Goal: Information Seeking & Learning: Understand process/instructions

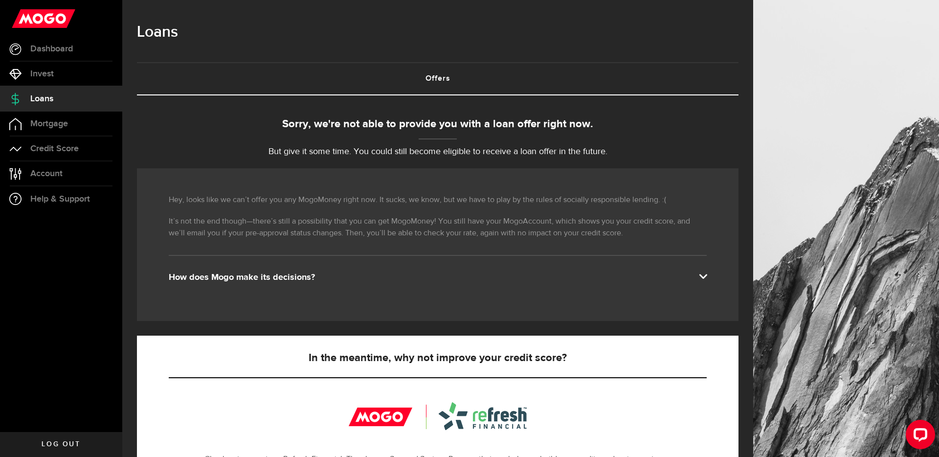
click at [67, 18] on use at bounding box center [44, 18] width 64 height 19
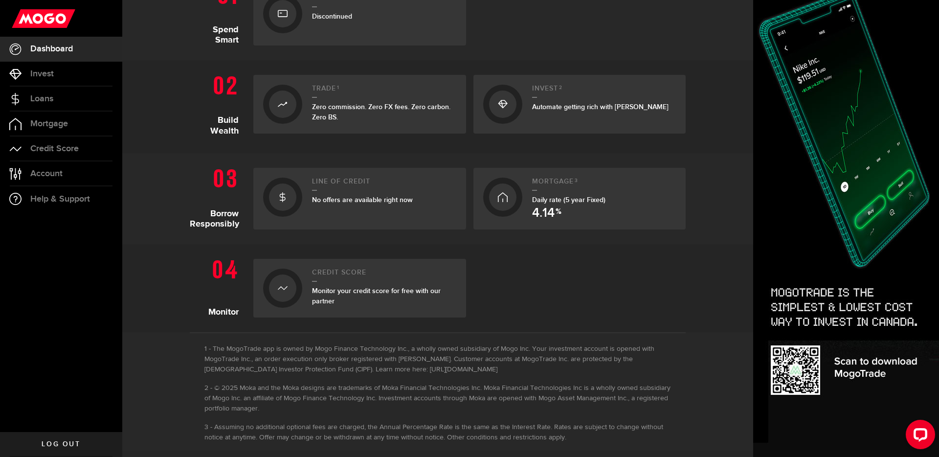
scroll to position [251, 0]
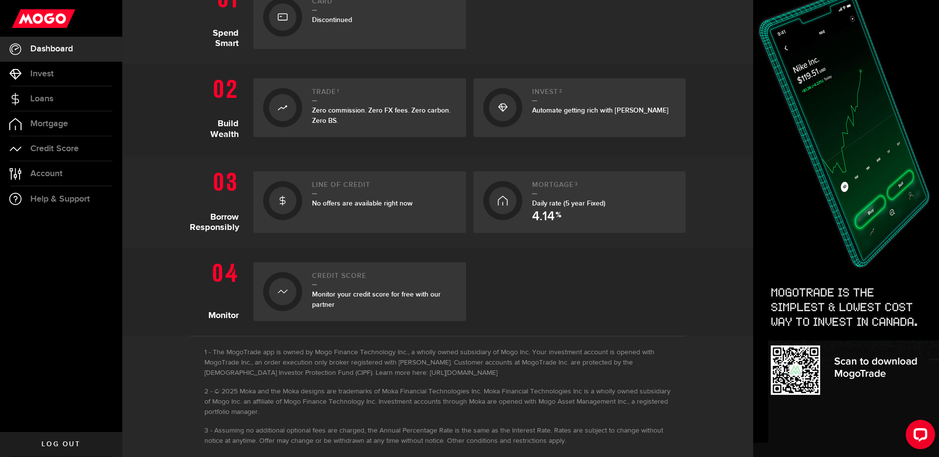
click at [343, 205] on span "No offers are available right now" at bounding box center [362, 203] width 101 height 8
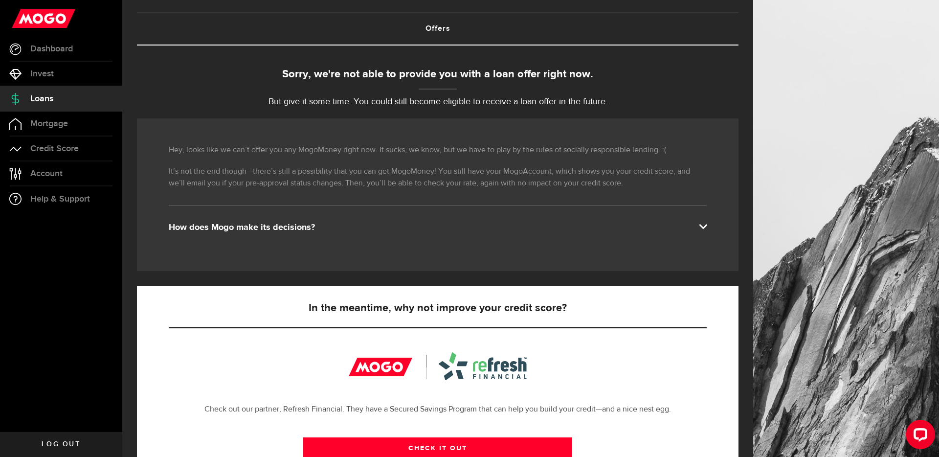
scroll to position [54, 0]
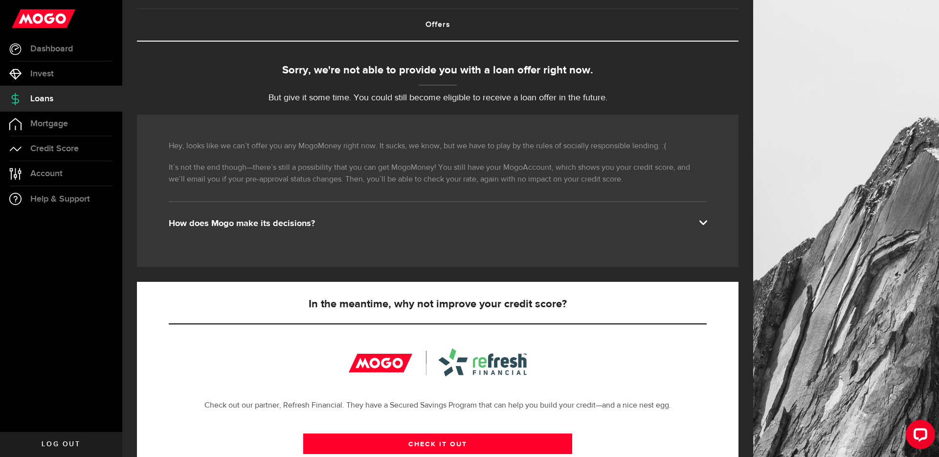
click at [374, 231] on div "Hey, looks like we can’t offer you any MogoMoney right now. It sucks, we know, …" at bounding box center [437, 190] width 601 height 153
click at [354, 218] on div "How does Mogo make its decisions?" at bounding box center [438, 224] width 538 height 12
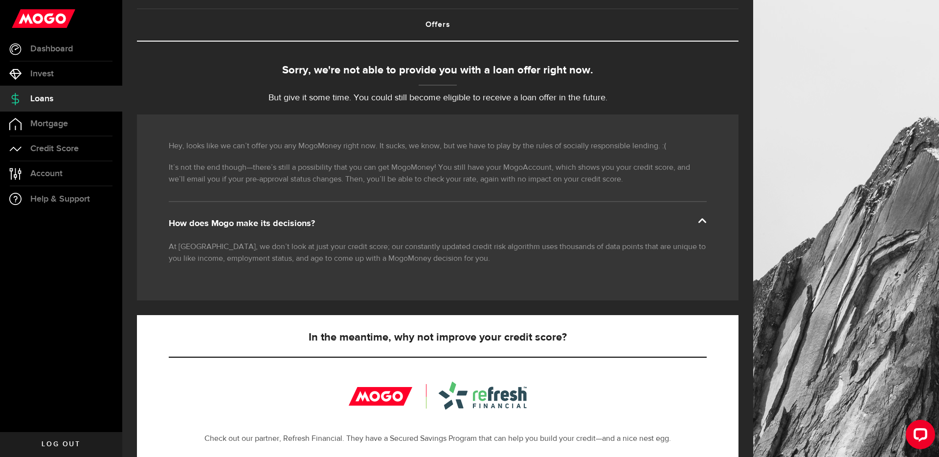
click at [356, 220] on div "How does Mogo make its decisions?" at bounding box center [438, 224] width 538 height 12
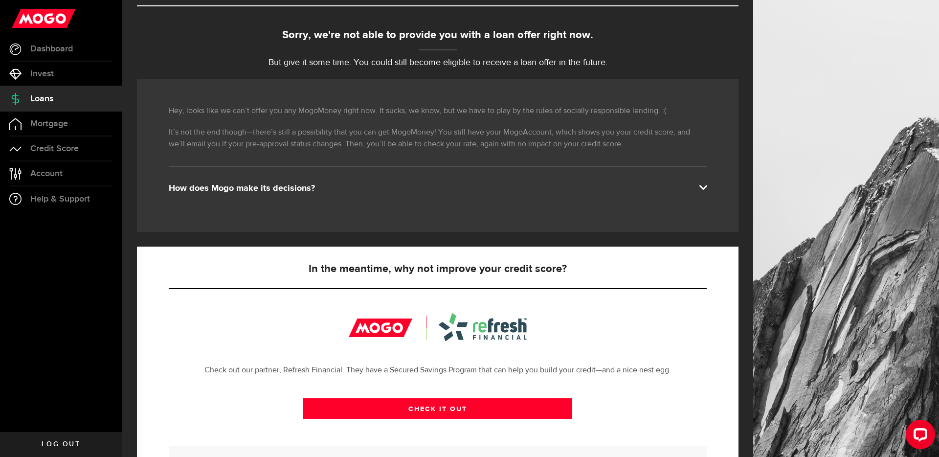
scroll to position [0, 0]
